Goal: Check status: Check status

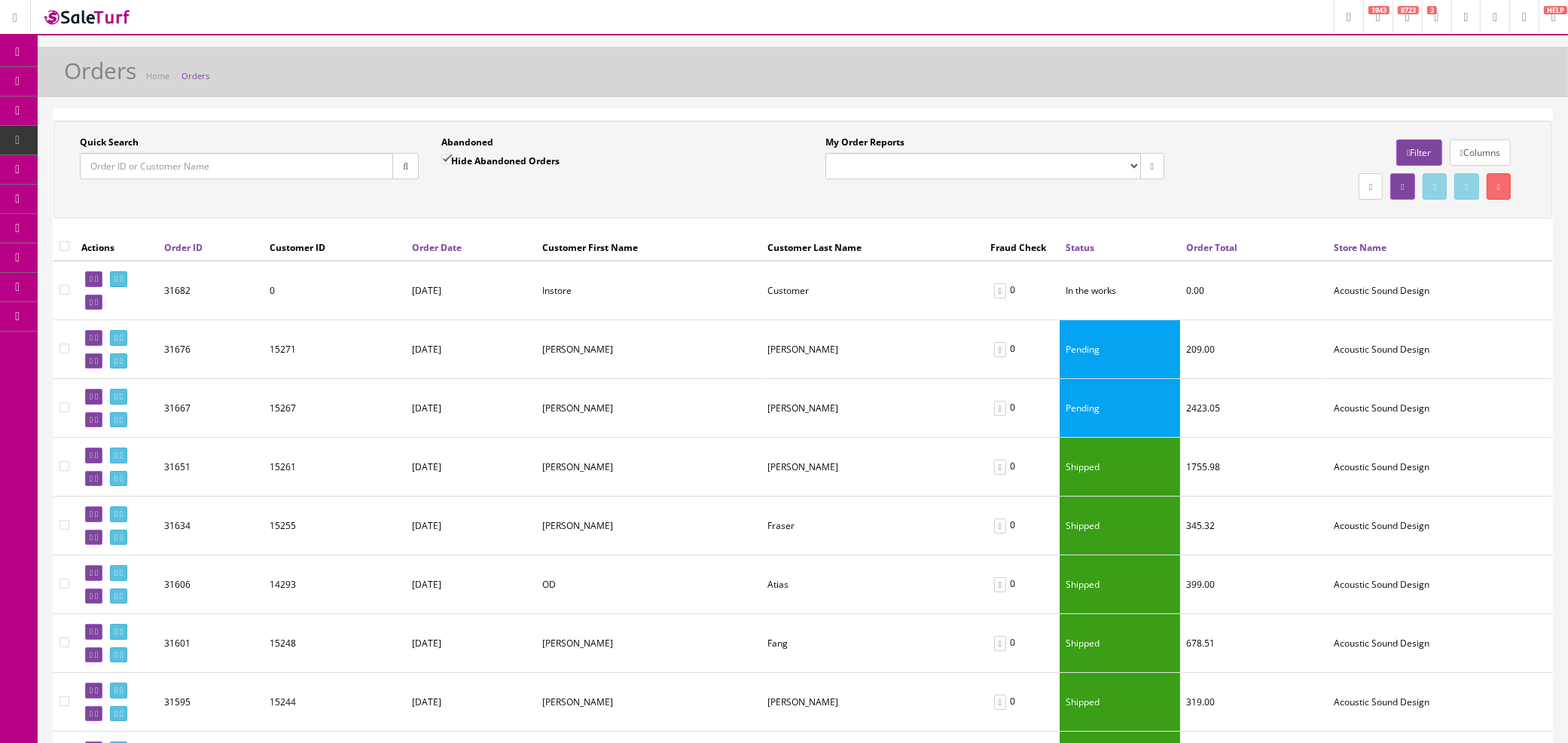
click at [194, 70] on link "Orders" at bounding box center [196, 76] width 28 height 11
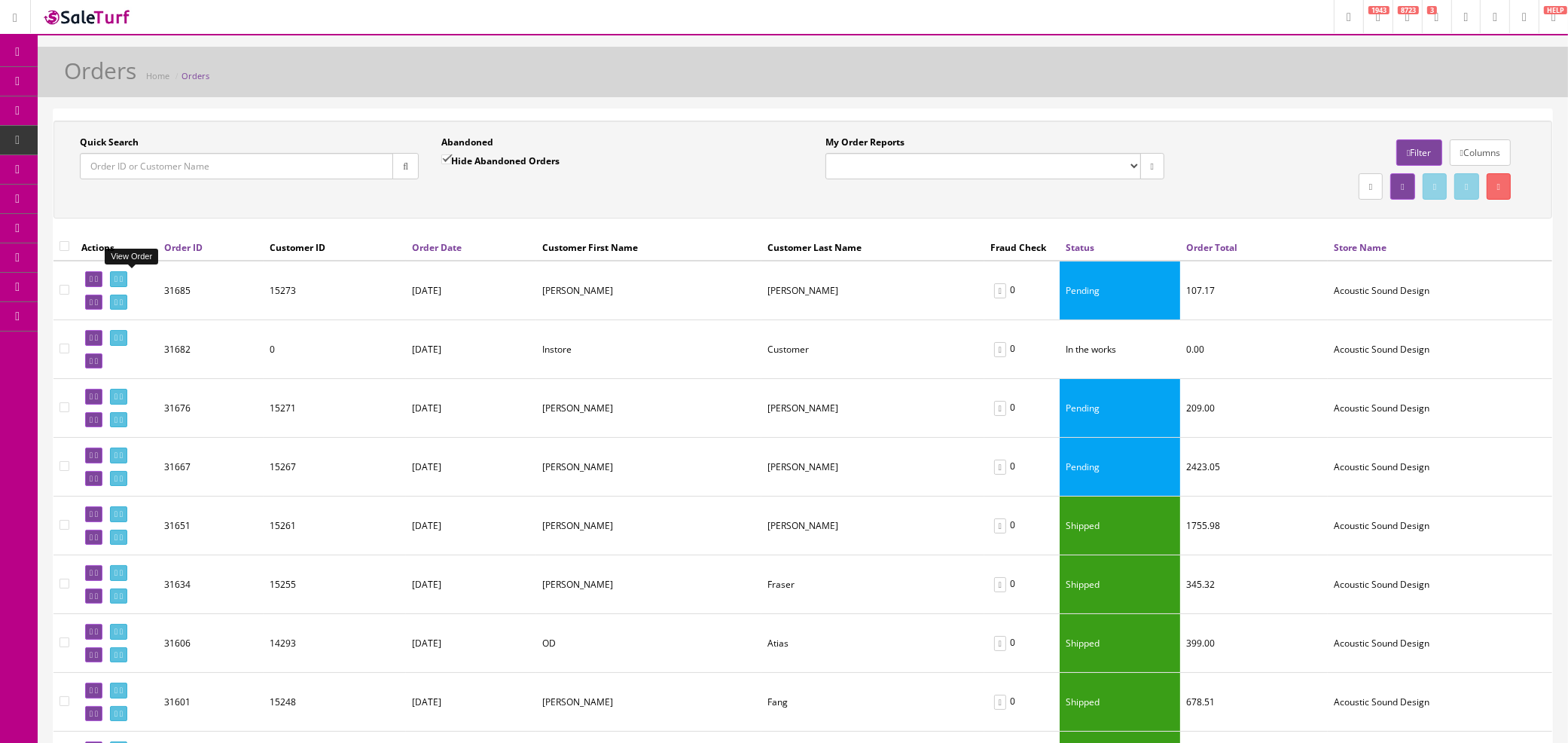
click at [123, 276] on icon at bounding box center [121, 279] width 3 height 9
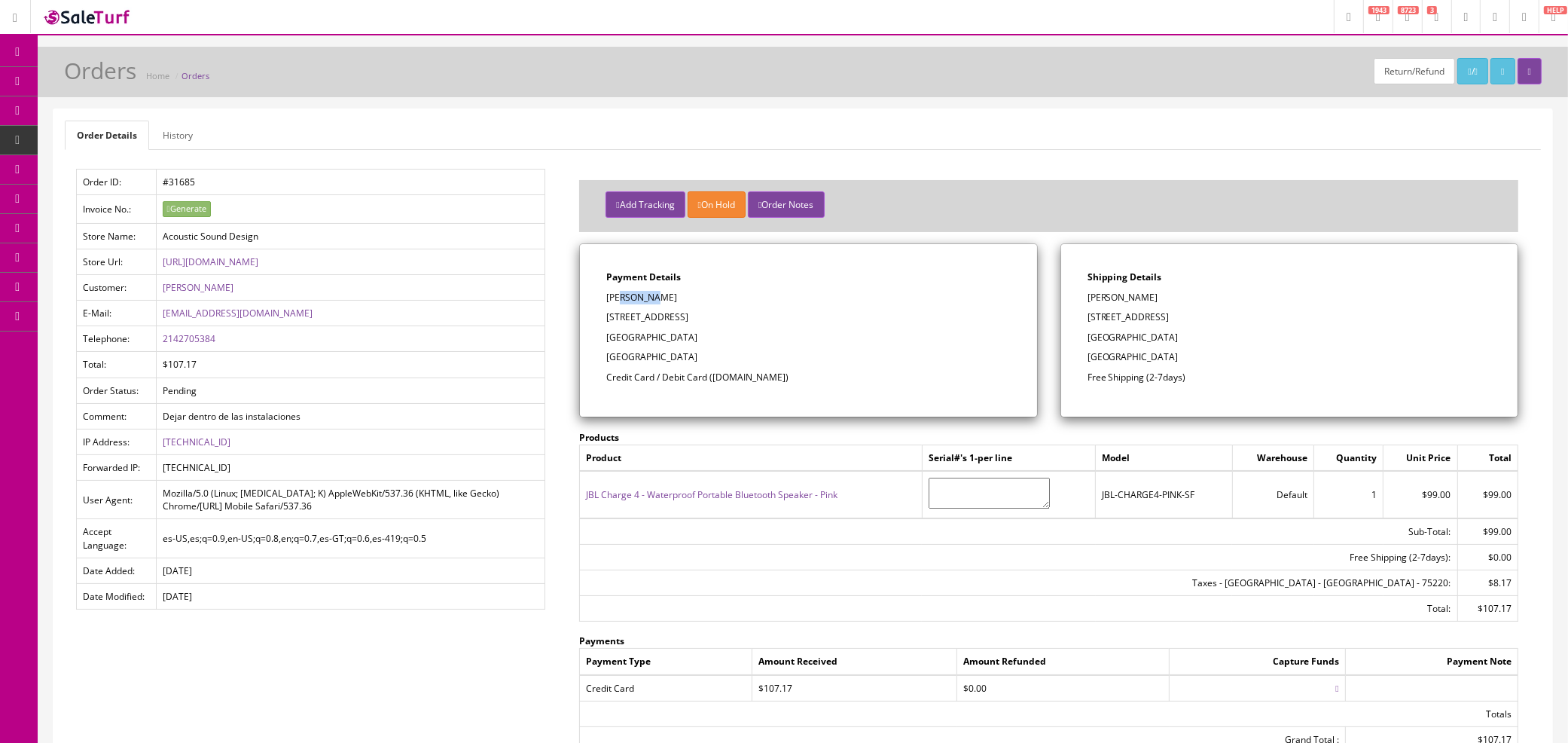
drag, startPoint x: 667, startPoint y: 296, endPoint x: 620, endPoint y: 294, distance: 47.0
click at [620, 294] on p "[PERSON_NAME]" at bounding box center [808, 298] width 404 height 13
click at [215, 185] on td "#31685" at bounding box center [351, 182] width 390 height 26
drag, startPoint x: 216, startPoint y: 173, endPoint x: 85, endPoint y: 181, distance: 131.2
click at [85, 181] on tr "Order ID: #31685" at bounding box center [311, 182] width 469 height 26
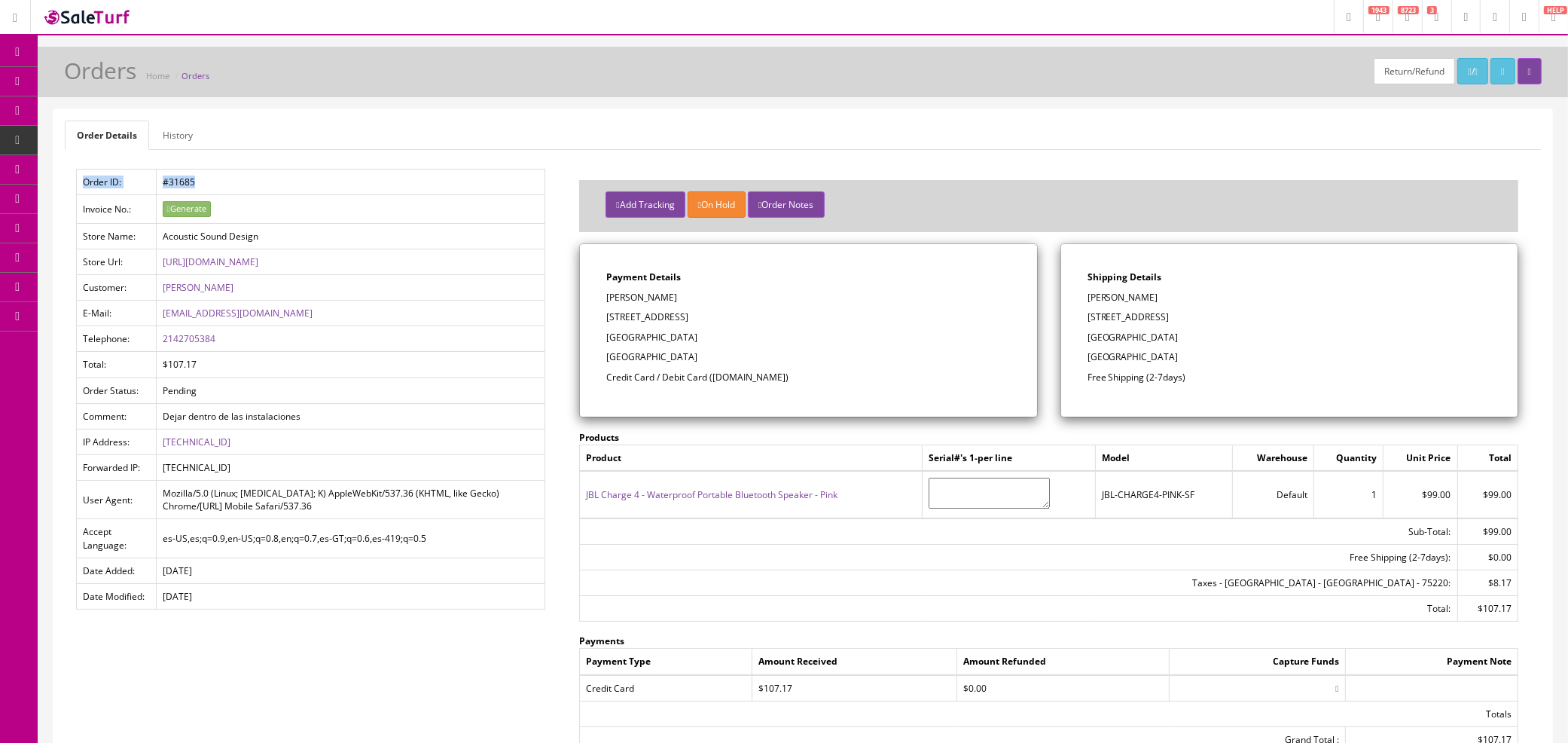
copy tr "Order ID: #31685"
click at [201, 76] on link "Orders" at bounding box center [196, 76] width 28 height 11
